Goal: Find specific page/section: Find specific page/section

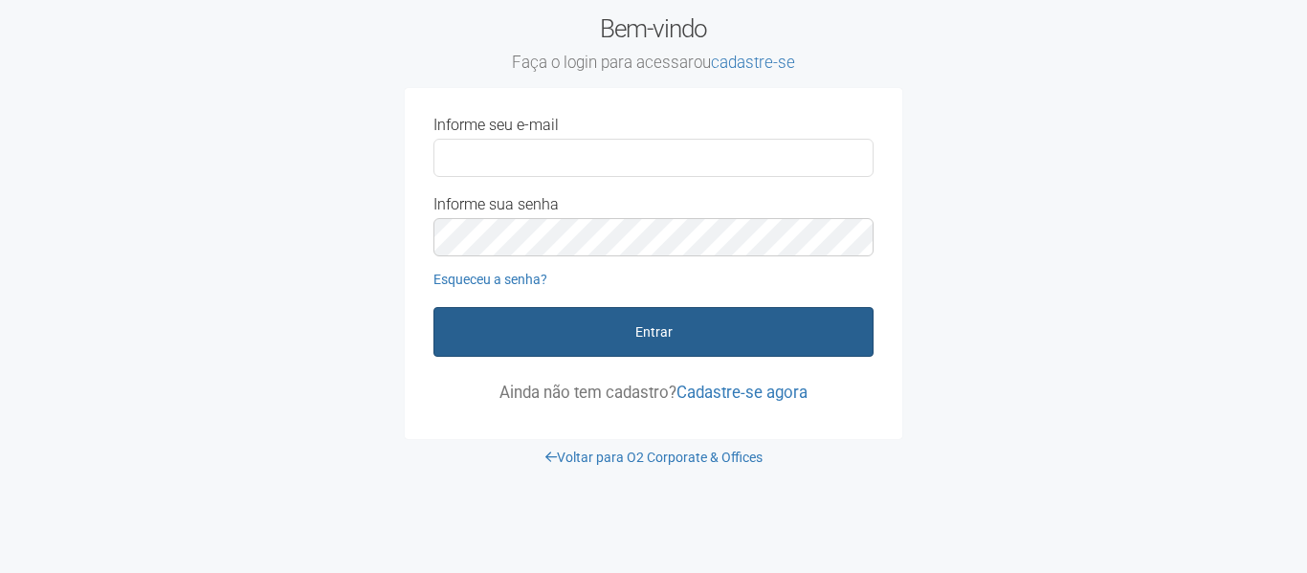
type input "**********"
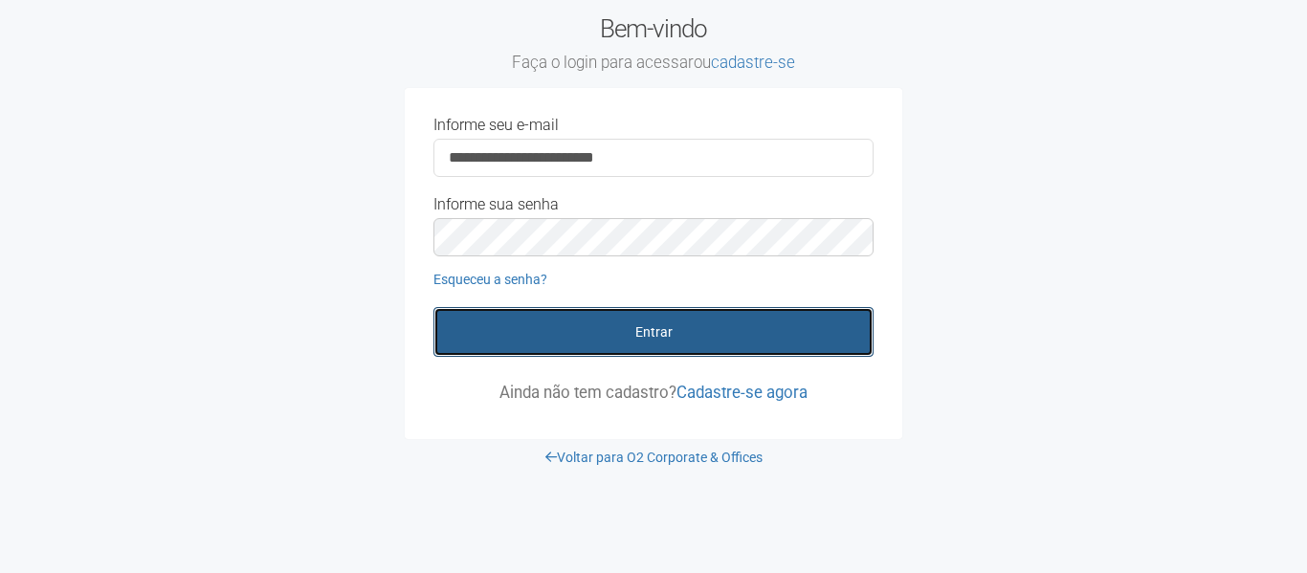
click at [641, 321] on button "Entrar" at bounding box center [654, 332] width 440 height 50
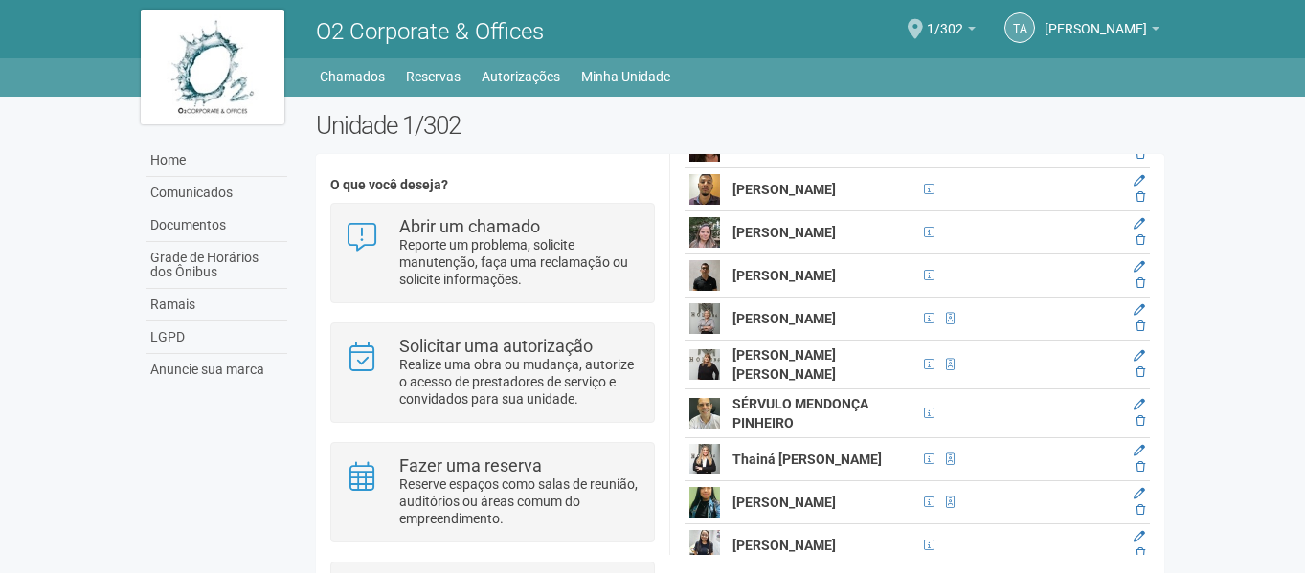
scroll to position [1213, 0]
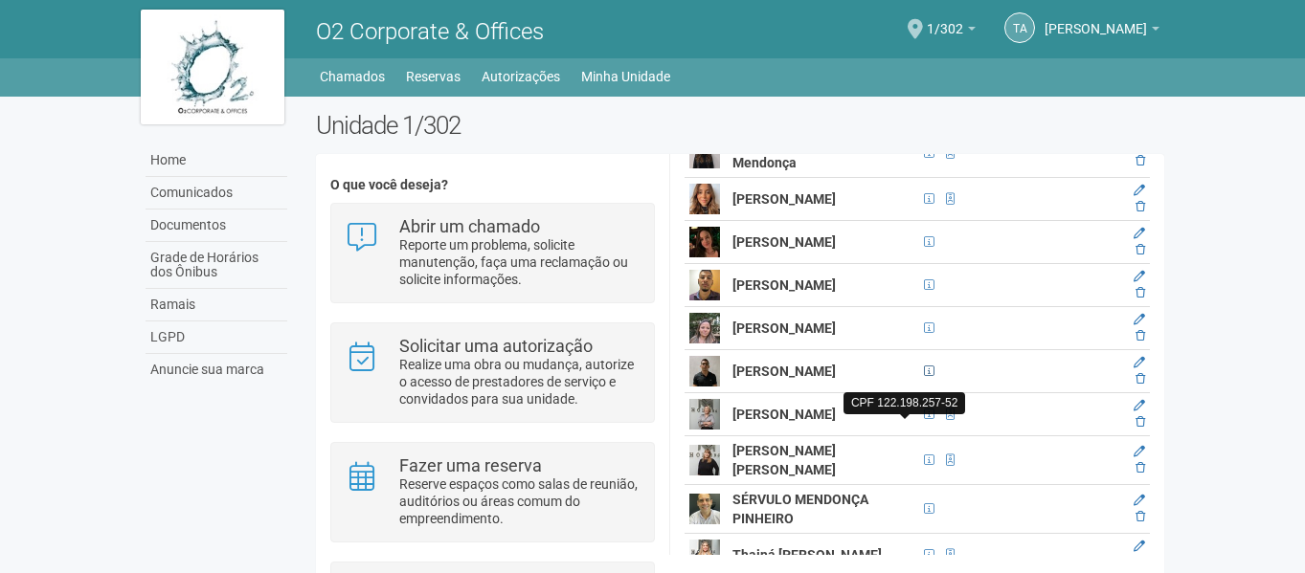
click at [924, 377] on span at bounding box center [929, 371] width 11 height 11
click at [710, 387] on img at bounding box center [704, 371] width 31 height 31
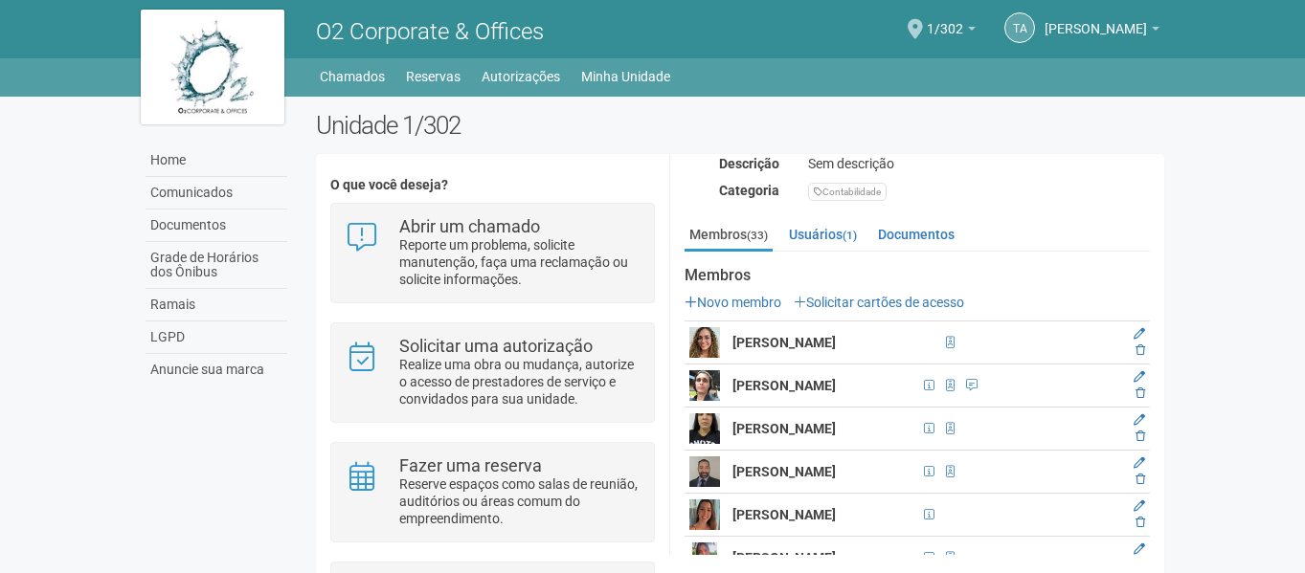
scroll to position [256, 0]
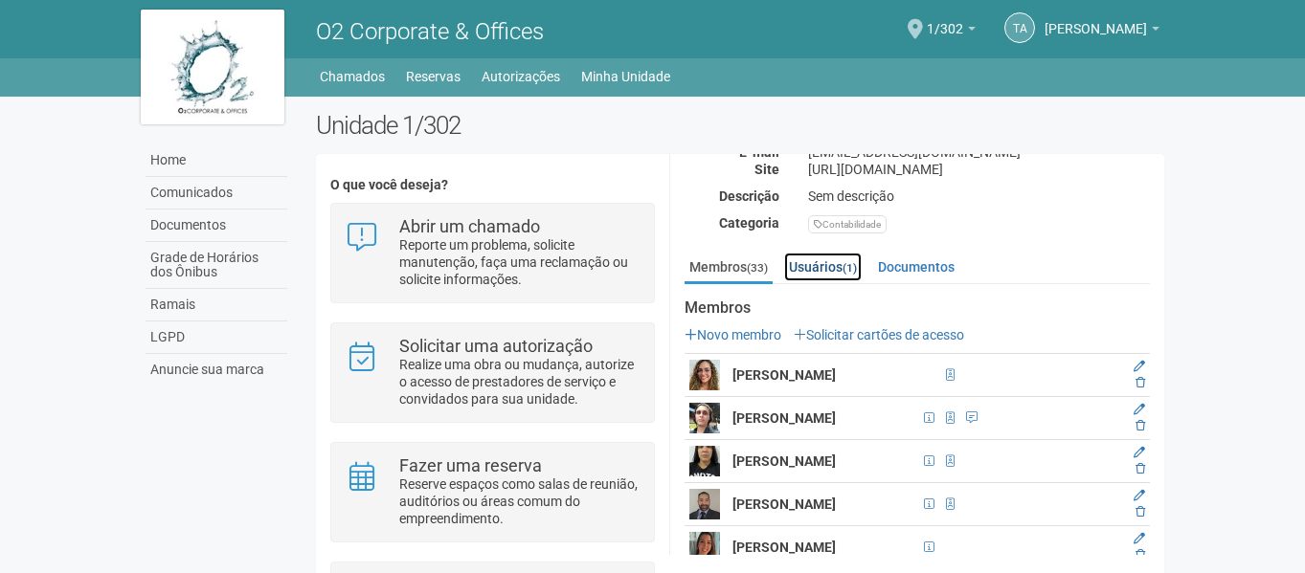
click at [844, 265] on link "Usuários (1)" at bounding box center [823, 267] width 78 height 29
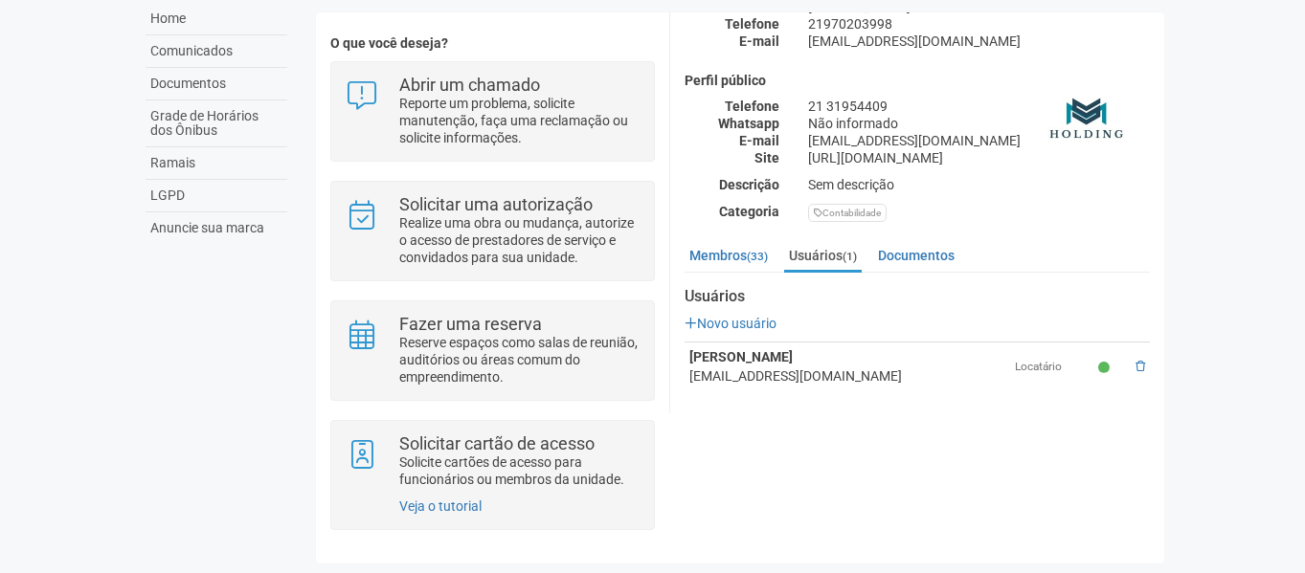
scroll to position [145, 0]
click at [726, 243] on link "Membros (33)" at bounding box center [728, 255] width 88 height 29
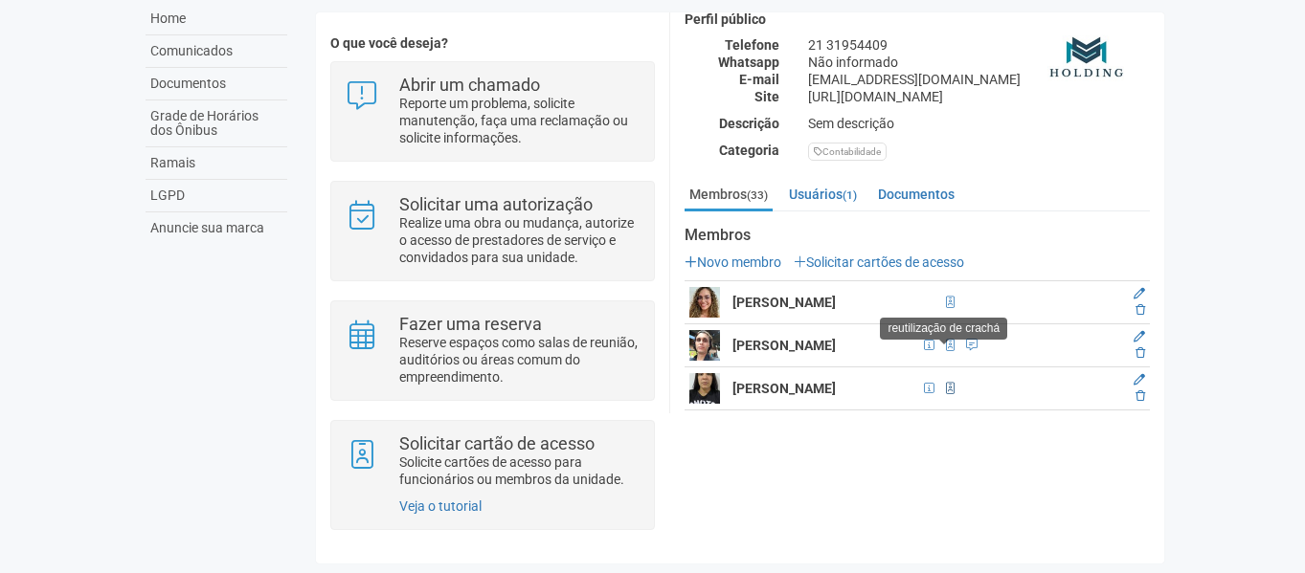
scroll to position [221, 0]
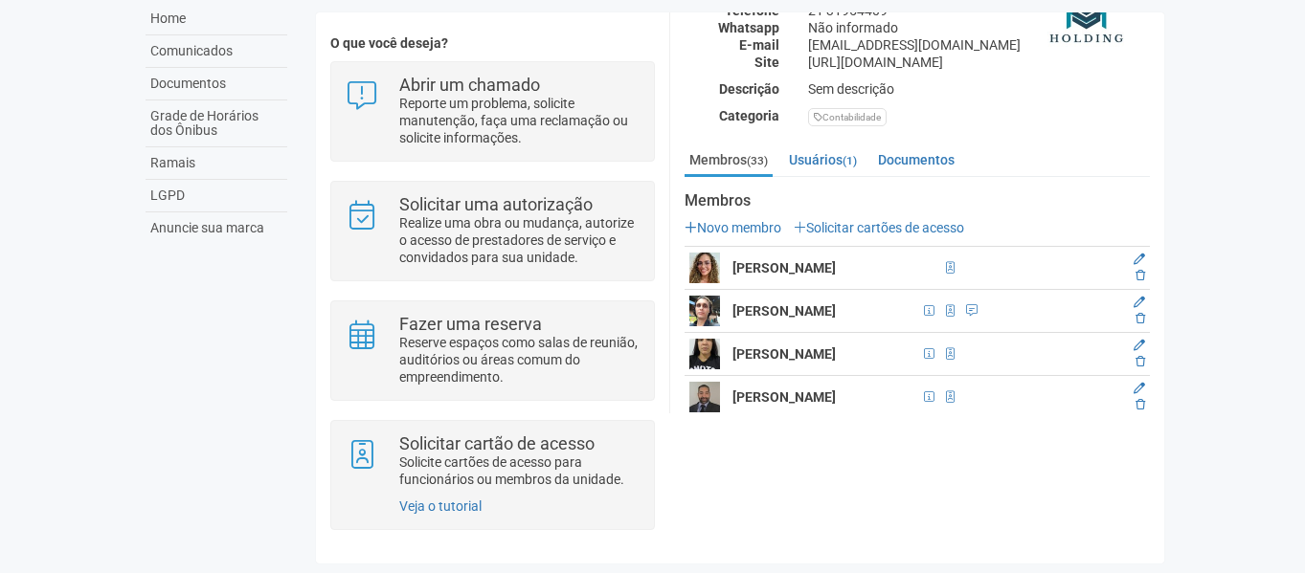
click at [612, 168] on div "O que você deseja? Abrir um chamado Reporte um problema, solicite manutenção, f…" at bounding box center [492, 282] width 324 height 493
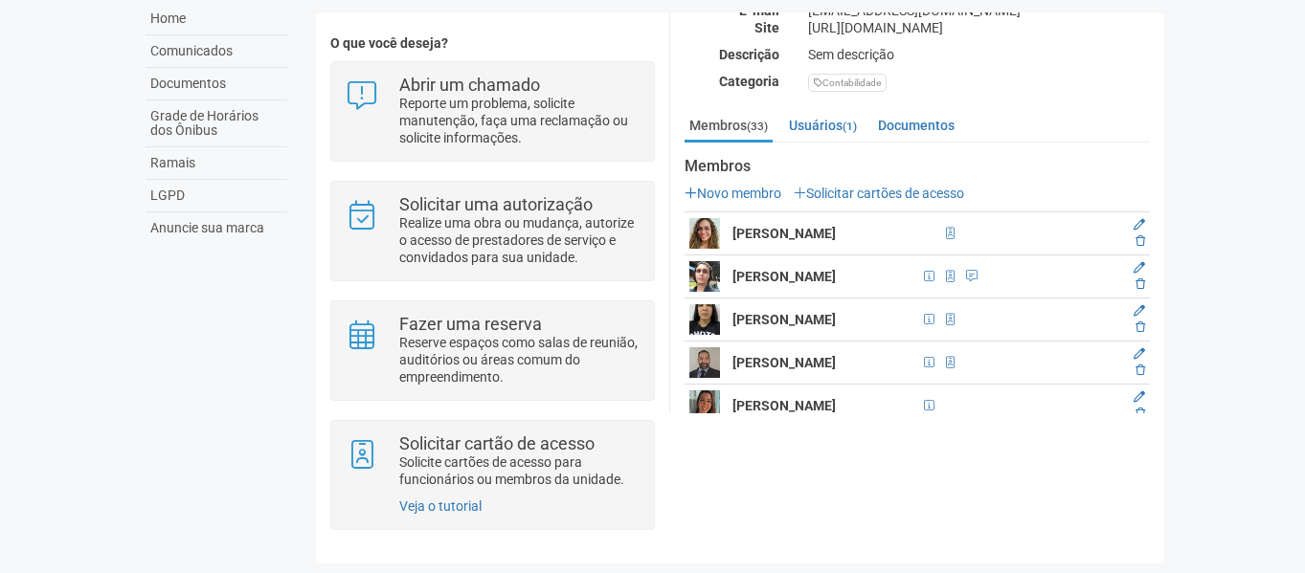
scroll to position [160, 0]
